Goal: Information Seeking & Learning: Learn about a topic

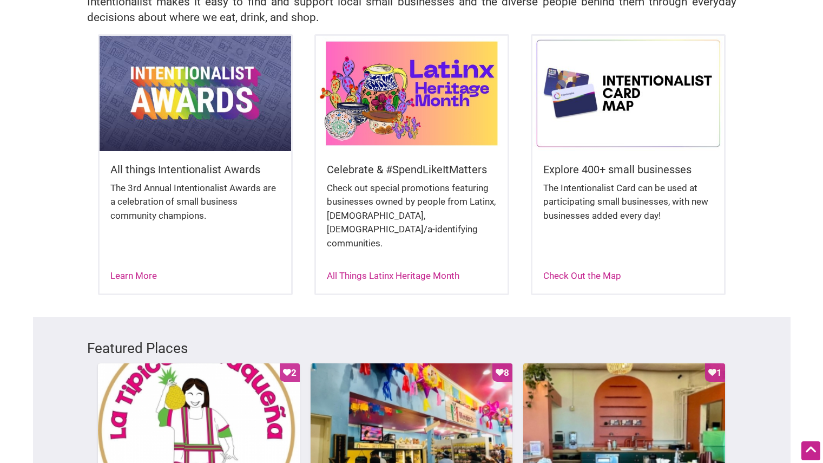
scroll to position [271, 0]
drag, startPoint x: 373, startPoint y: 248, endPoint x: 385, endPoint y: 228, distance: 23.0
click at [385, 228] on div "Celebrate & #SpendLikeItMatters Check out special promotions featuring business…" at bounding box center [412, 218] width 192 height 132
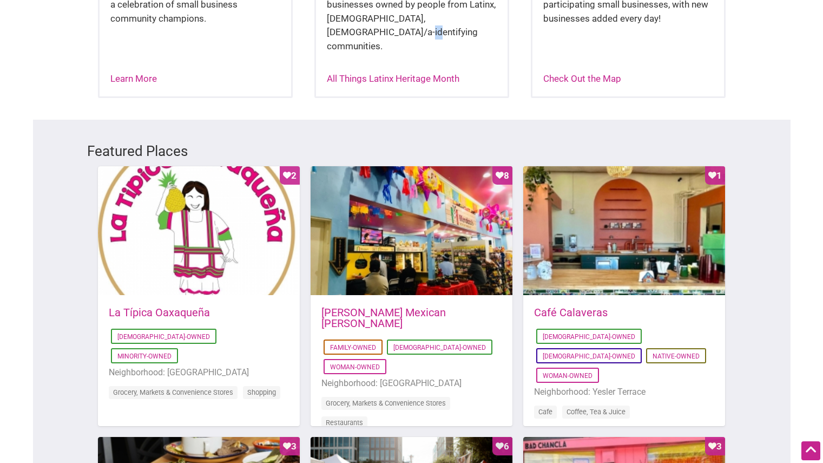
scroll to position [468, 0]
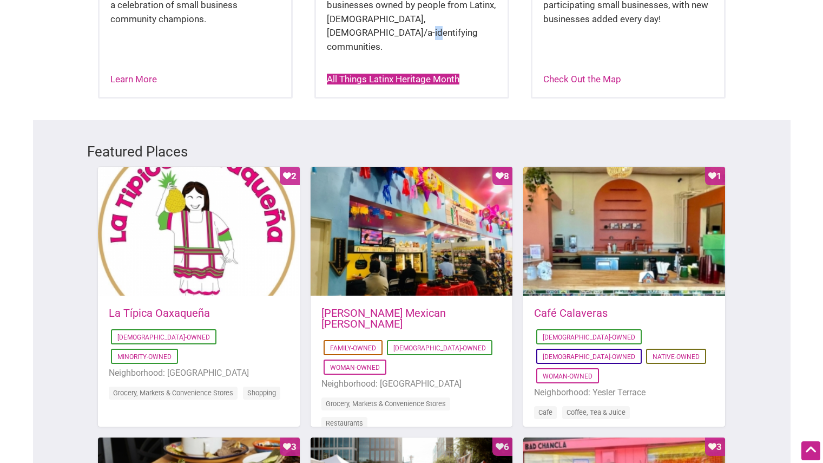
click at [354, 74] on link "All Things Latinx Heritage Month" at bounding box center [393, 79] width 133 height 11
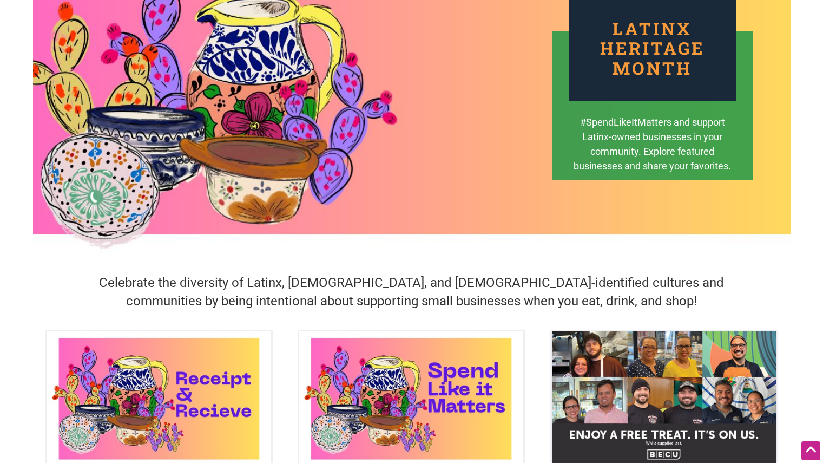
scroll to position [307, 0]
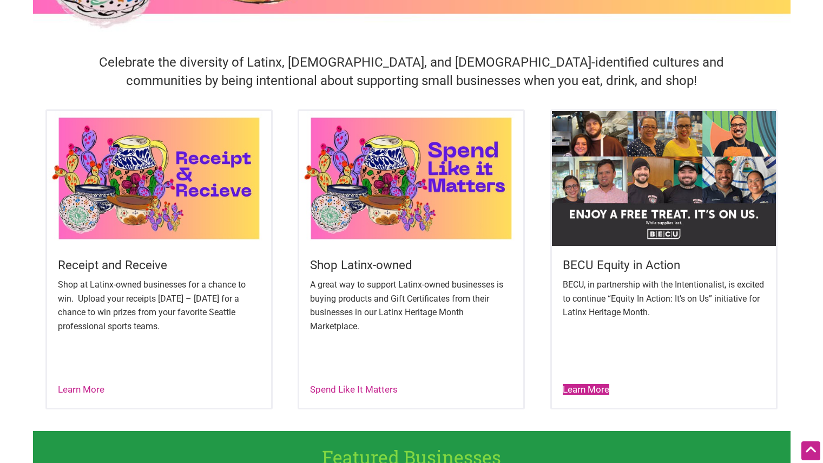
click at [588, 391] on link "Learn More" at bounding box center [586, 389] width 47 height 11
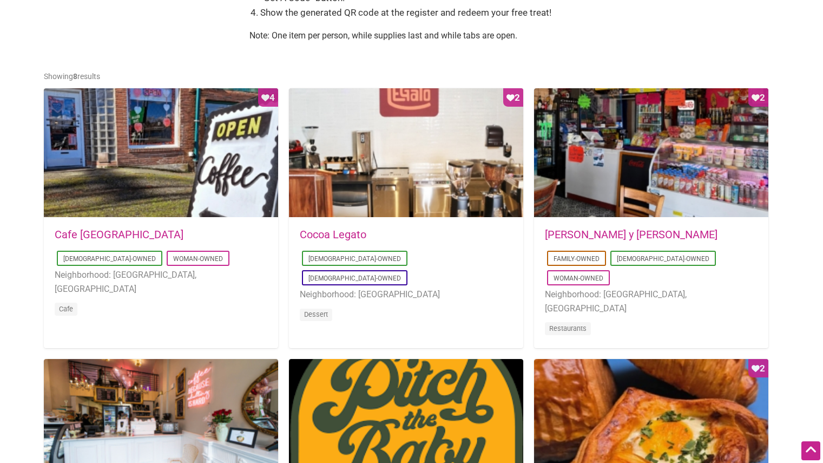
scroll to position [490, 0]
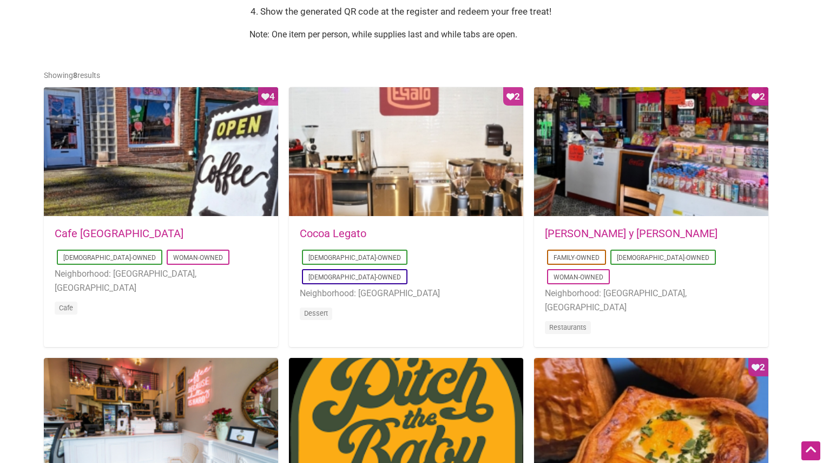
click at [77, 230] on link "Cafe [GEOGRAPHIC_DATA]" at bounding box center [119, 233] width 129 height 13
click at [551, 234] on link "Don Gallopinto y Tortas Locas" at bounding box center [631, 233] width 173 height 13
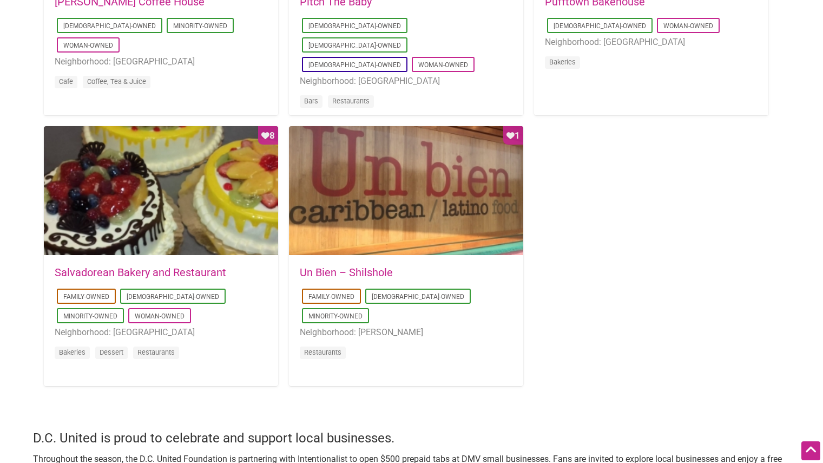
scroll to position [995, 0]
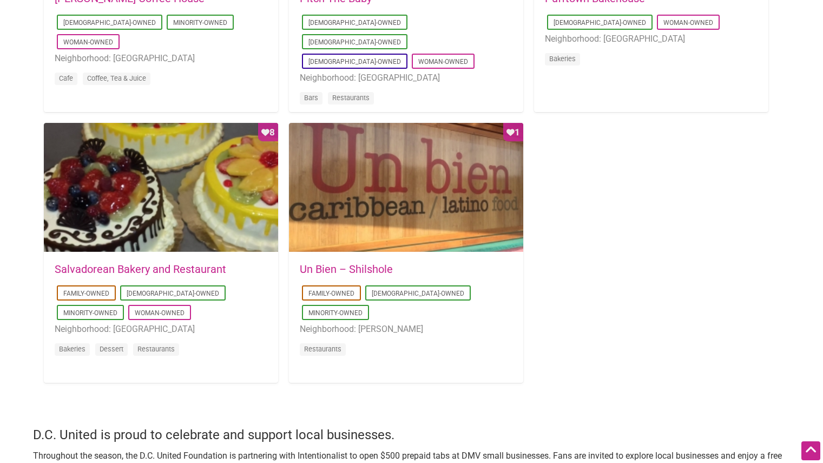
click at [121, 262] on div "2018-07-10 01:12:04 Salvadorean Bakery and Restaurant Family-Owned Latino-Owned…" at bounding box center [161, 317] width 234 height 128
click at [128, 267] on link "Salvadorean Bakery and Restaurant" at bounding box center [141, 269] width 172 height 13
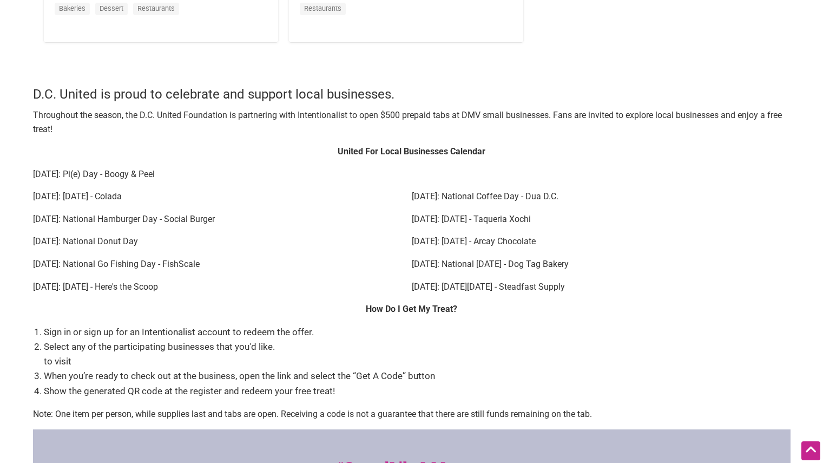
scroll to position [1336, 0]
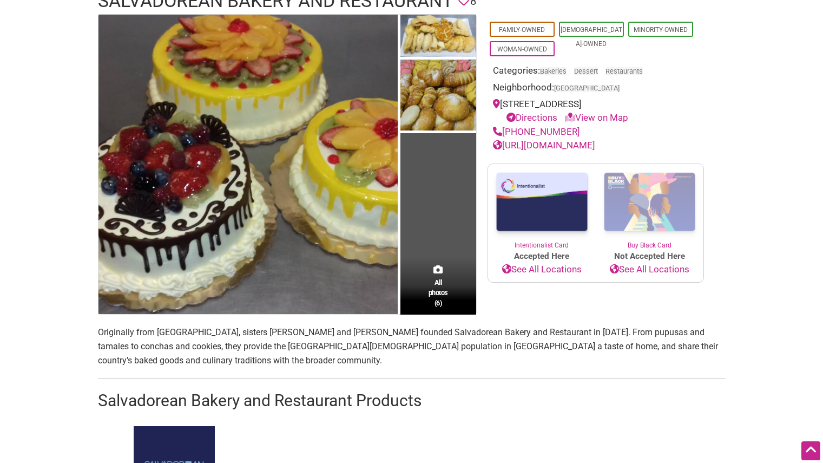
scroll to position [193, 0]
